Goal: Navigation & Orientation: Find specific page/section

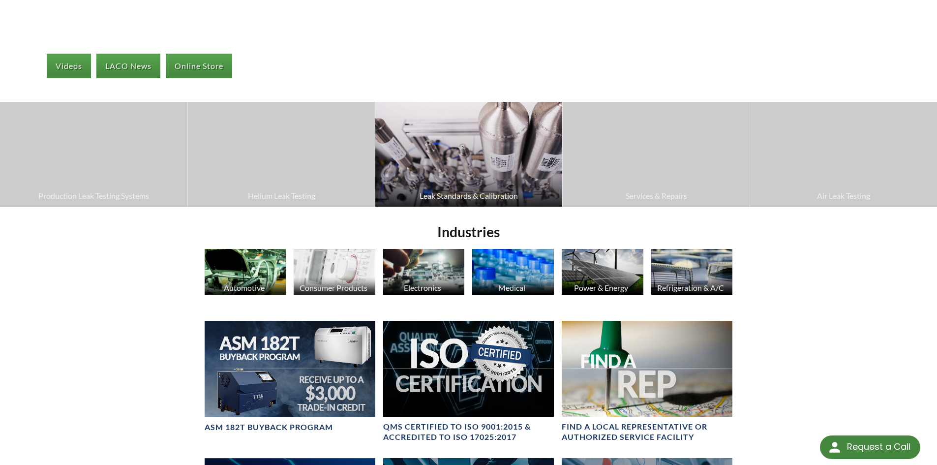
scroll to position [246, 0]
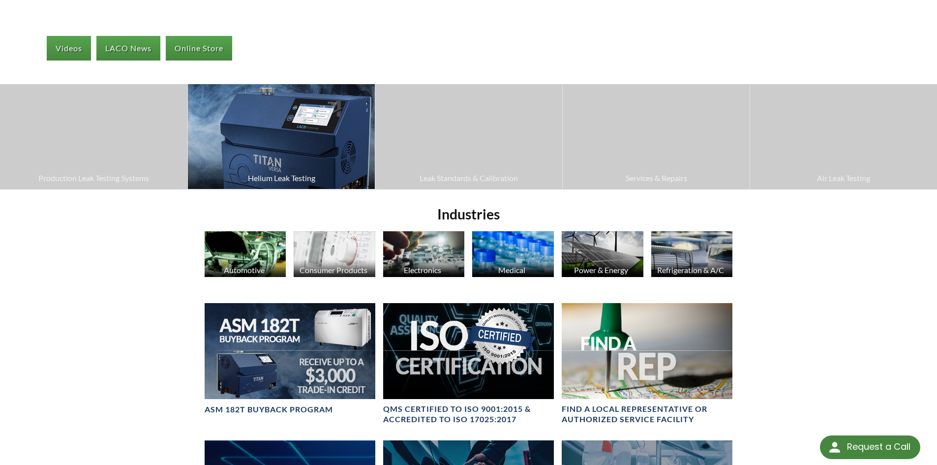
click at [305, 135] on img at bounding box center [281, 136] width 187 height 105
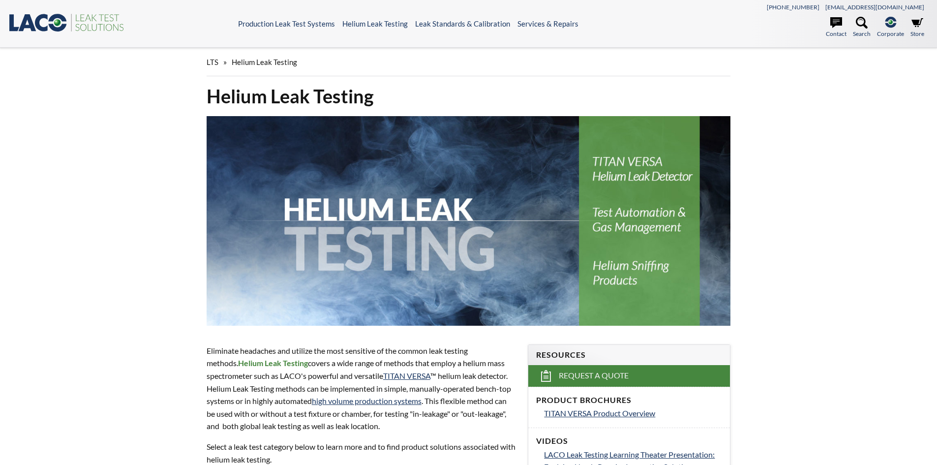
select select "Language Translate Widget"
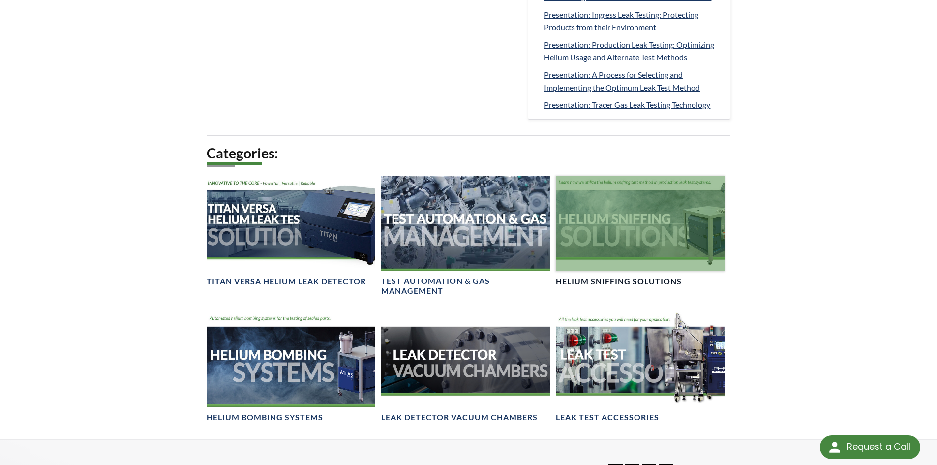
scroll to position [640, 0]
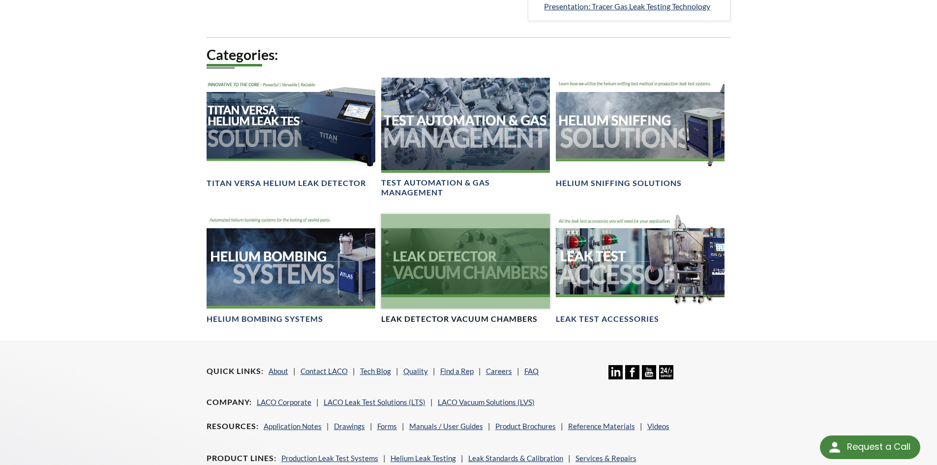
click at [483, 252] on div at bounding box center [465, 261] width 169 height 95
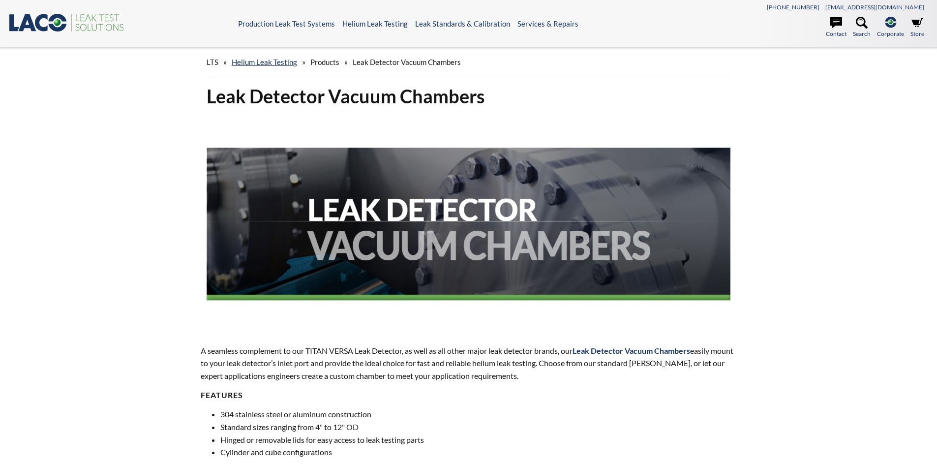
select select "Language Translate Widget"
